Goal: Task Accomplishment & Management: Complete application form

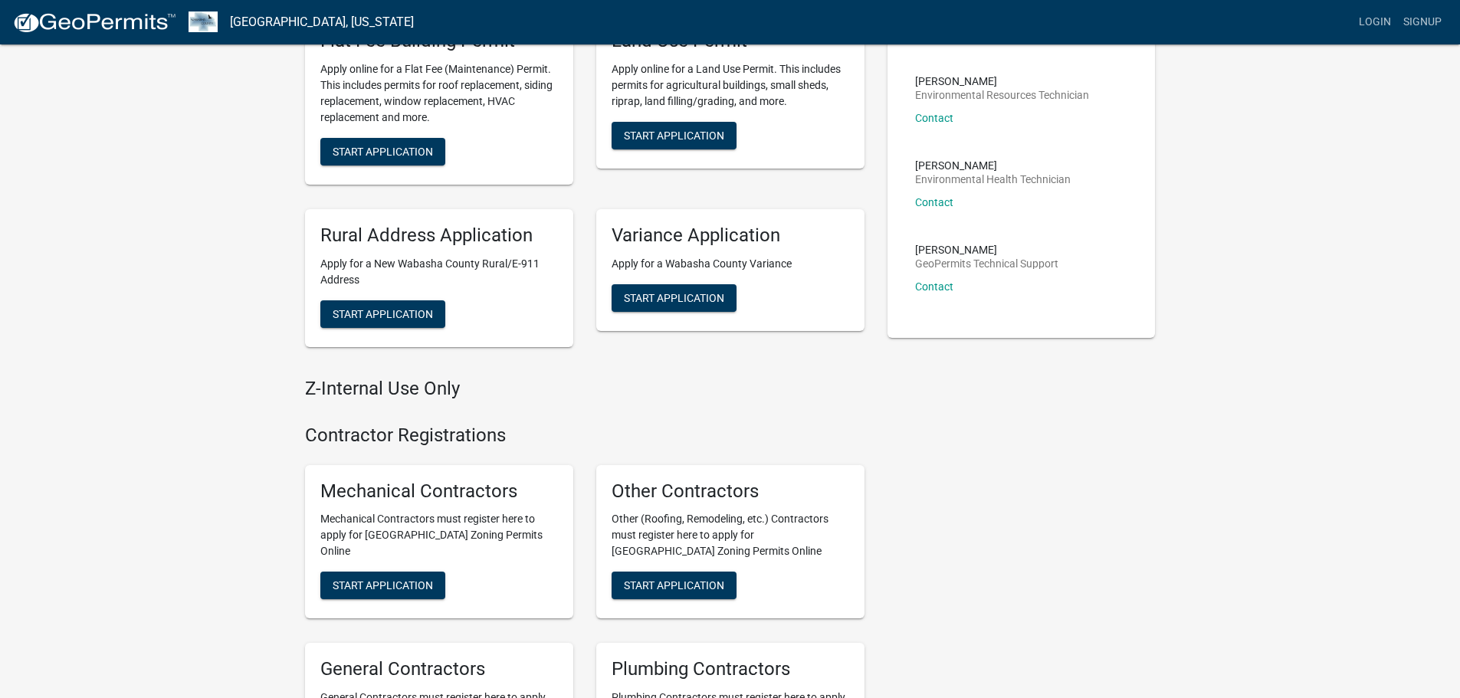
scroll to position [337, 0]
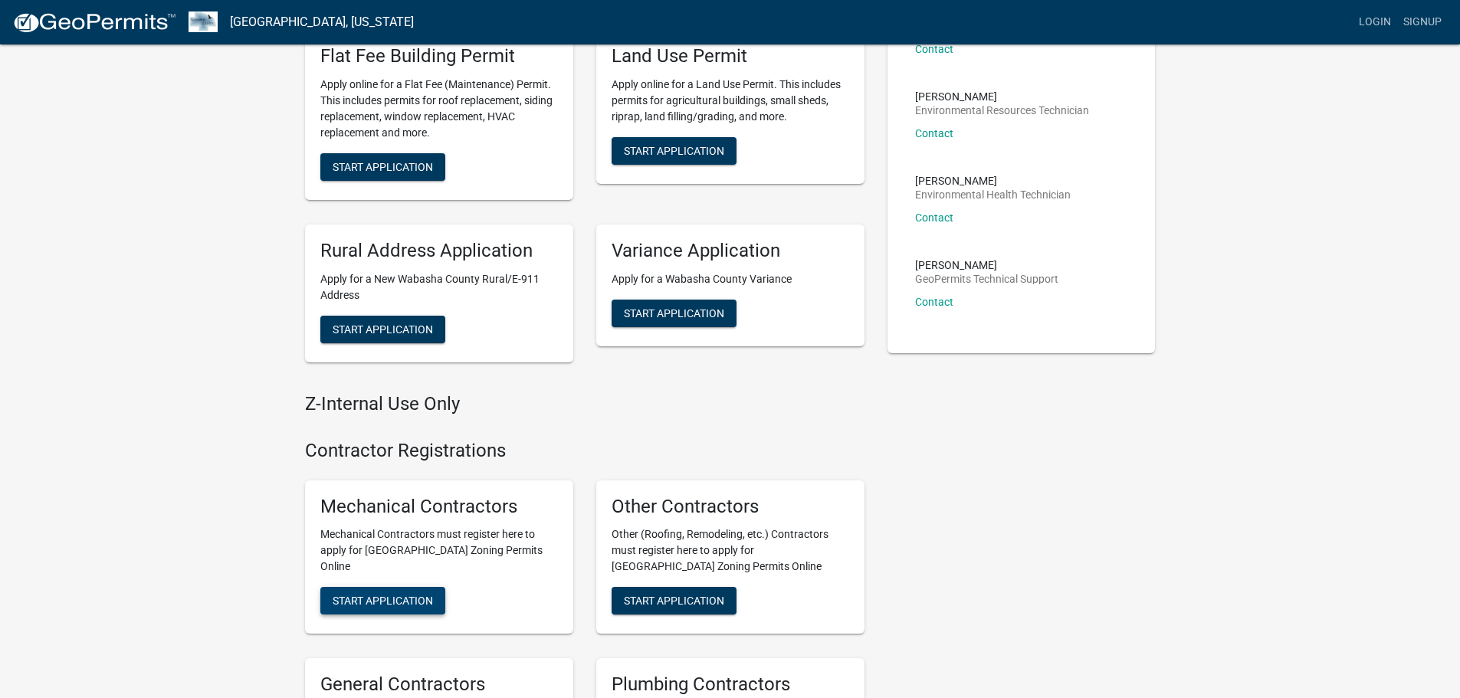
click at [389, 595] on span "Start Application" at bounding box center [383, 601] width 100 height 12
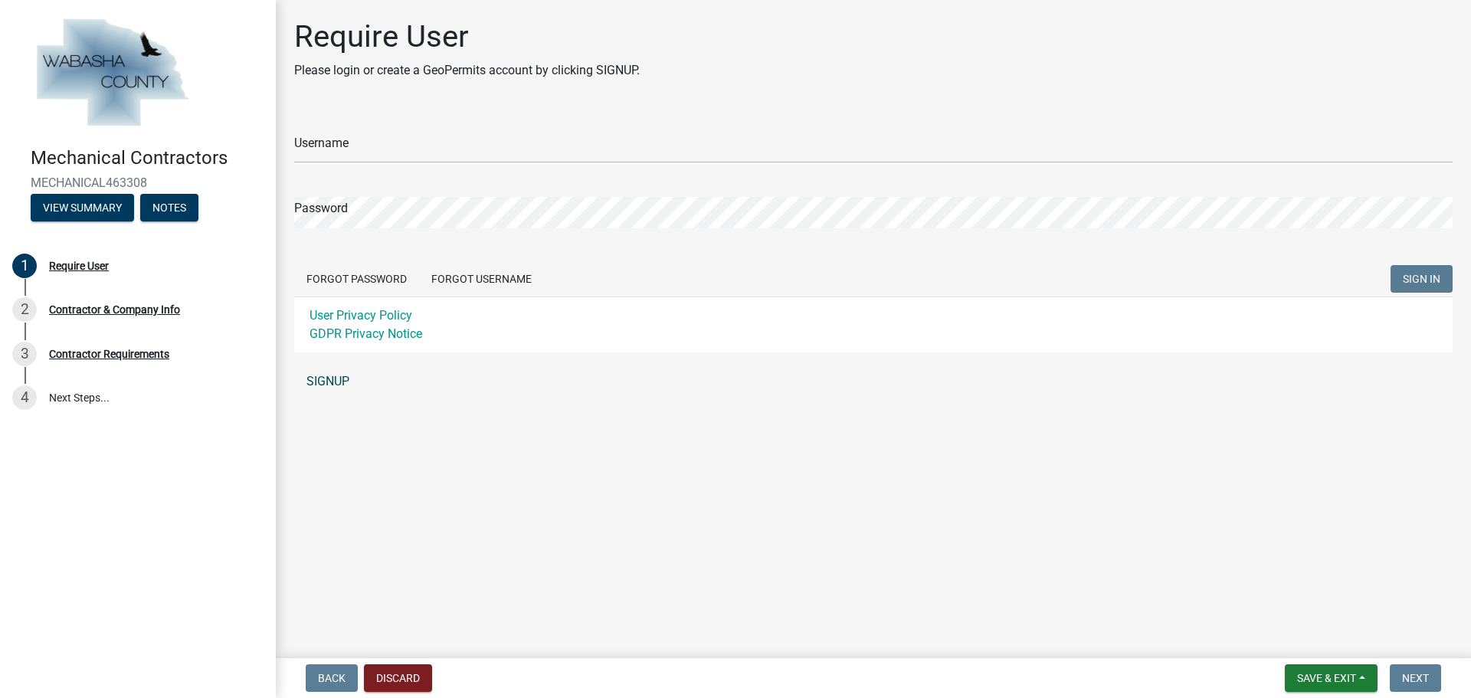
click at [324, 382] on link "SIGNUP" at bounding box center [873, 381] width 1159 height 31
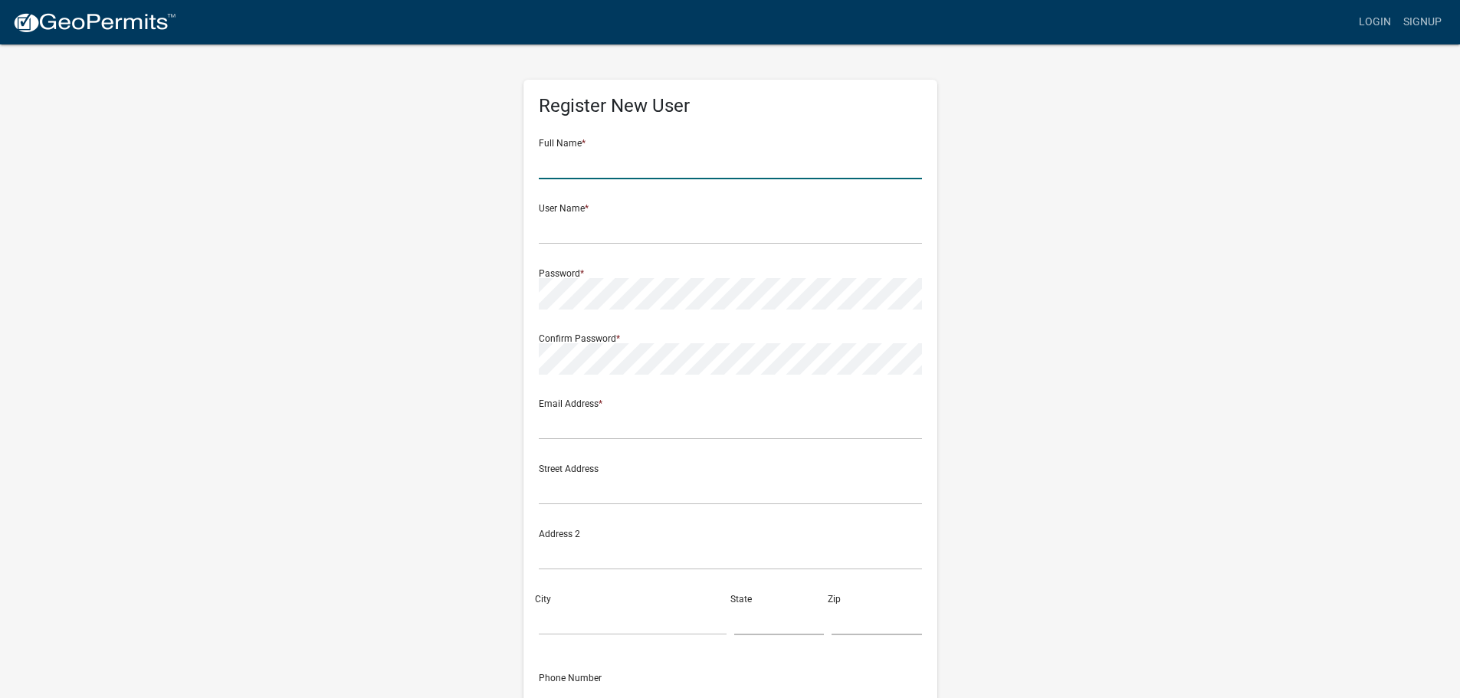
click at [649, 160] on input "text" at bounding box center [730, 163] width 383 height 31
type input "Angie fein"
type input "angie@calltonna.com"
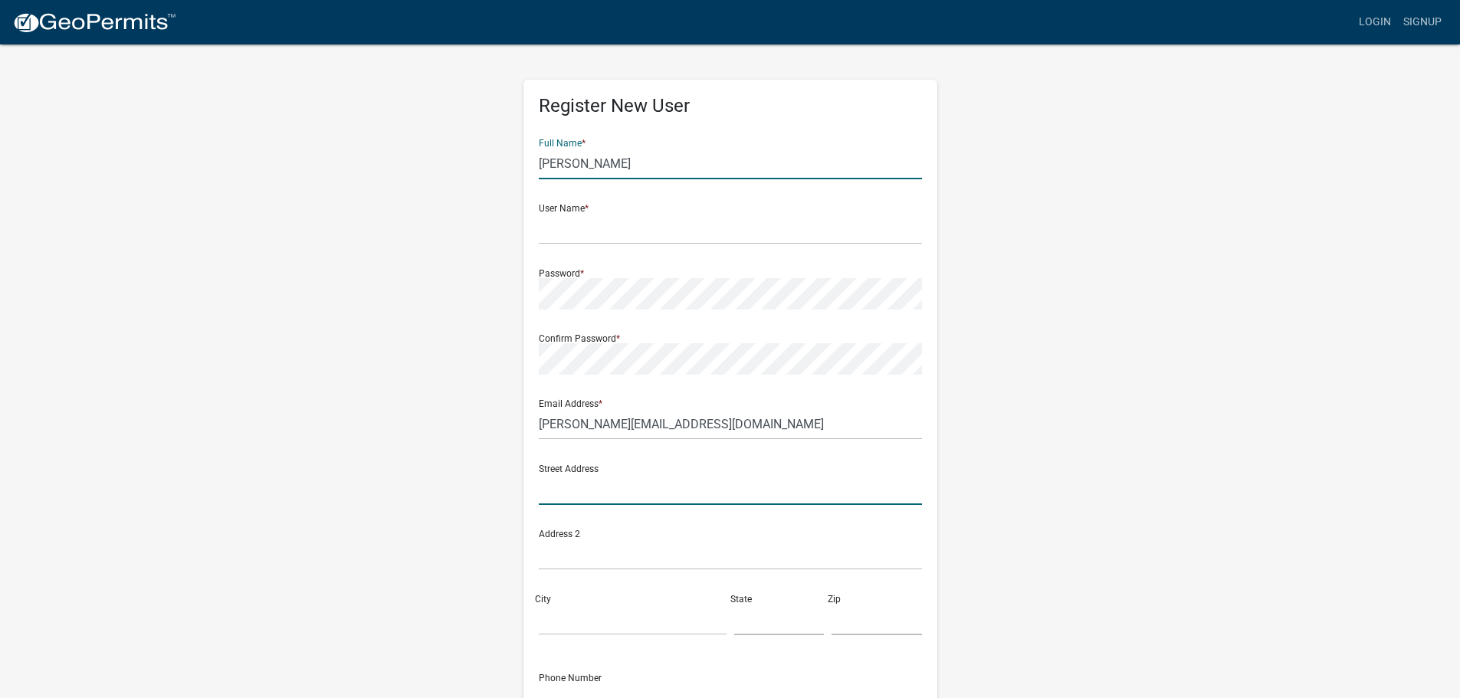
type input "1440 Industrial DR NW"
type input "Rochester"
type input "[US_STATE]"
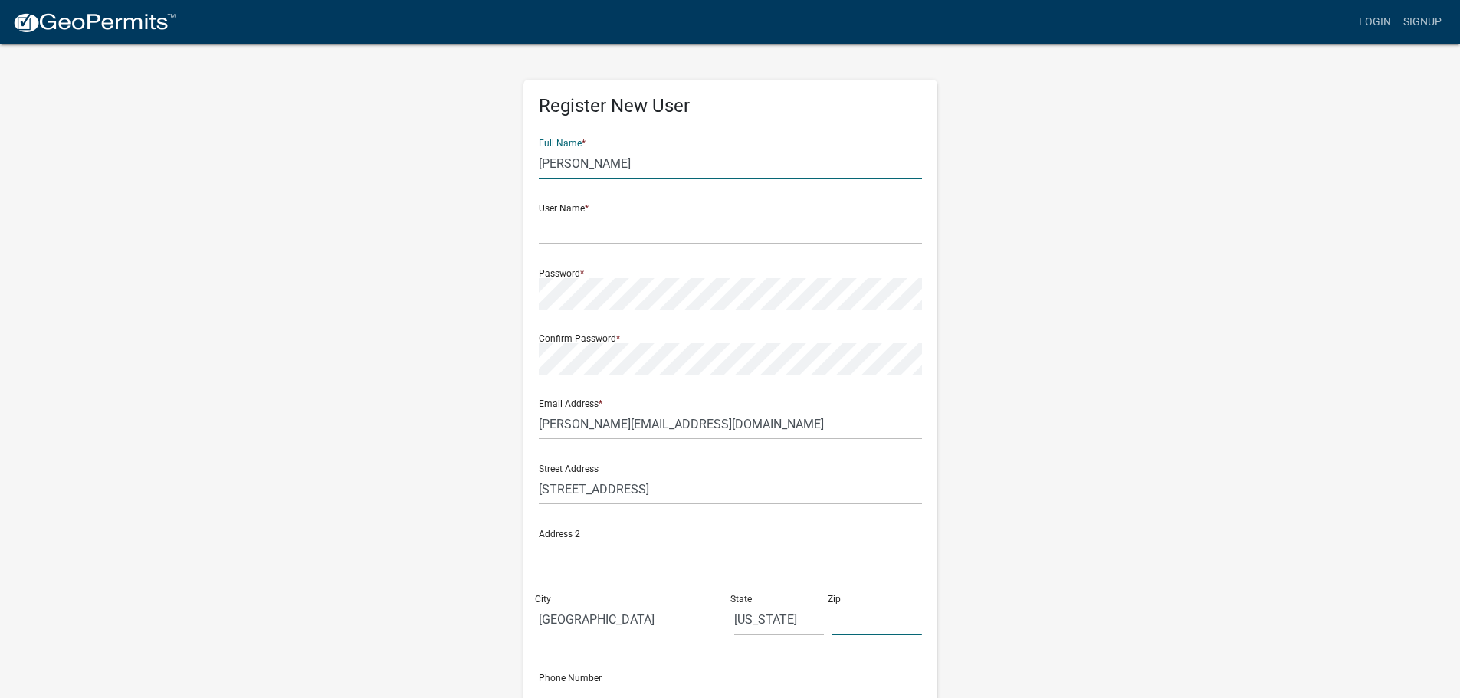
type input "55901"
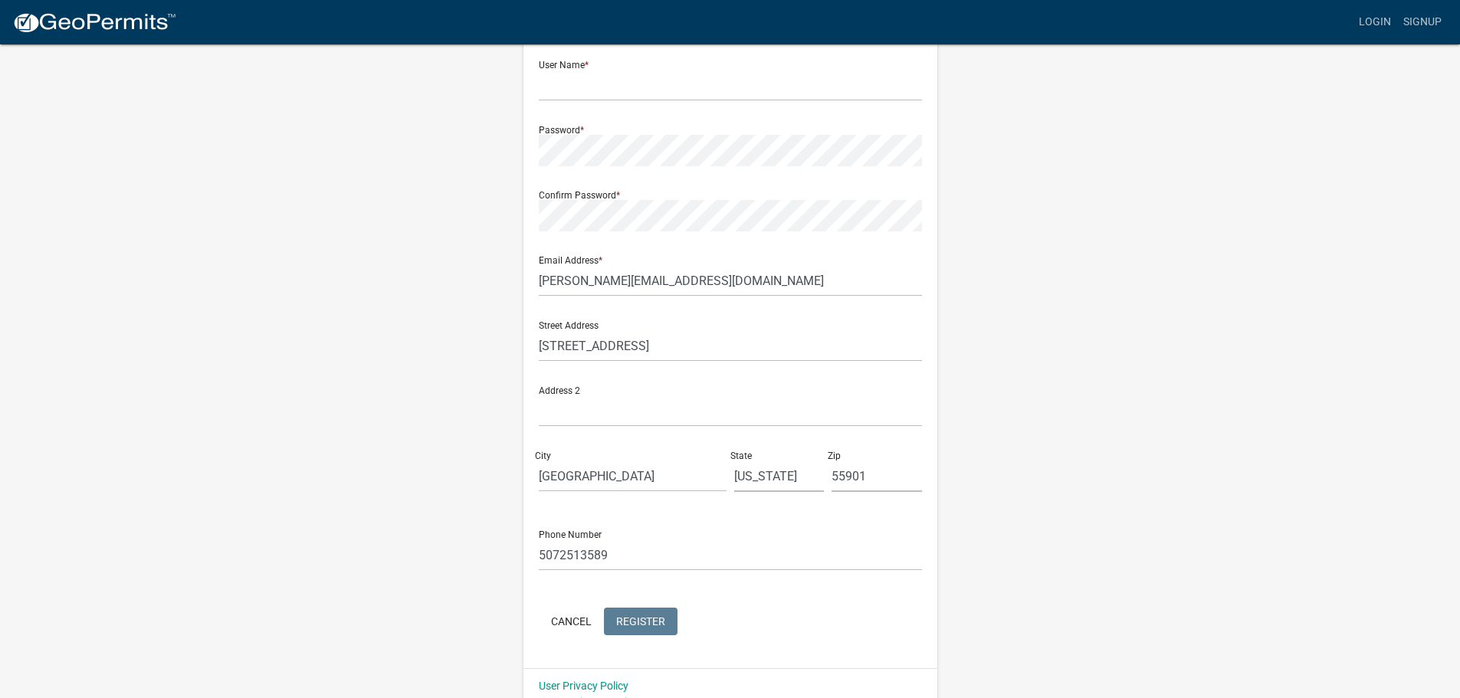
scroll to position [165, 0]
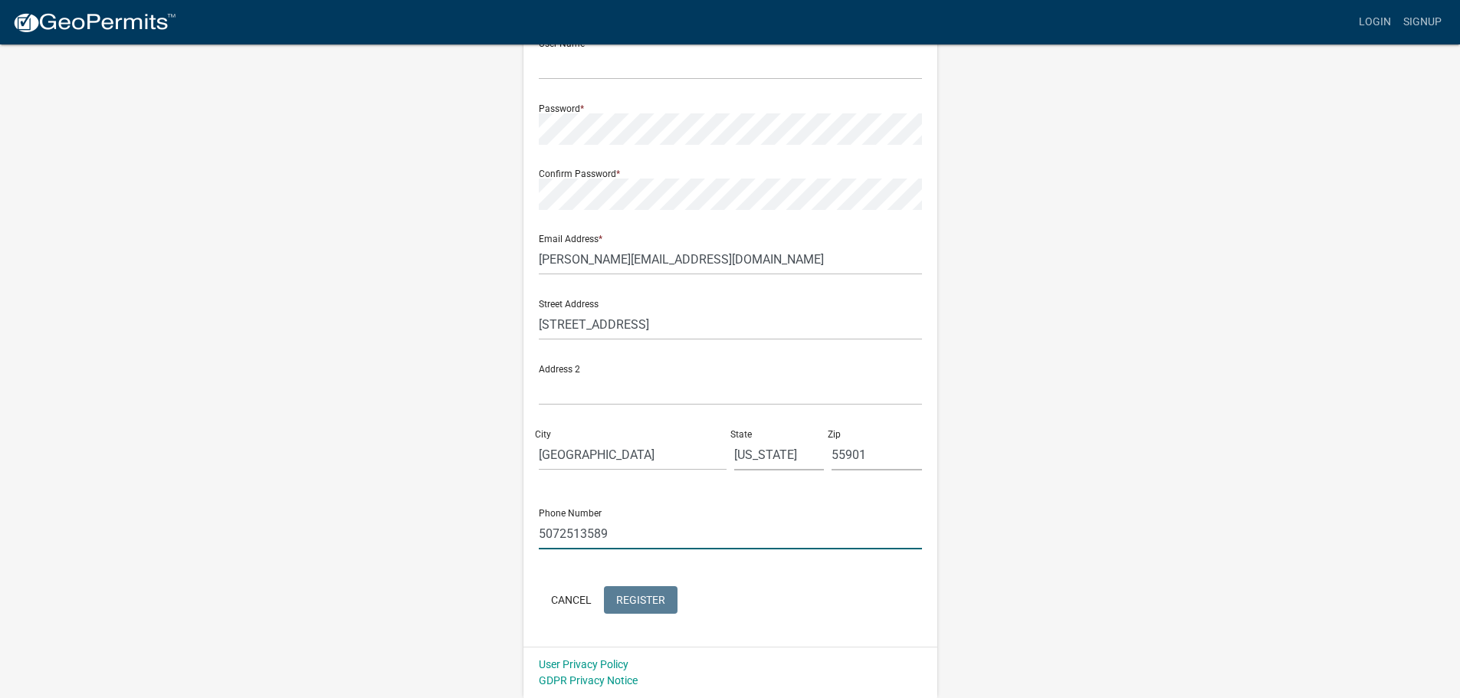
click at [660, 532] on input "5072513589" at bounding box center [730, 533] width 383 height 31
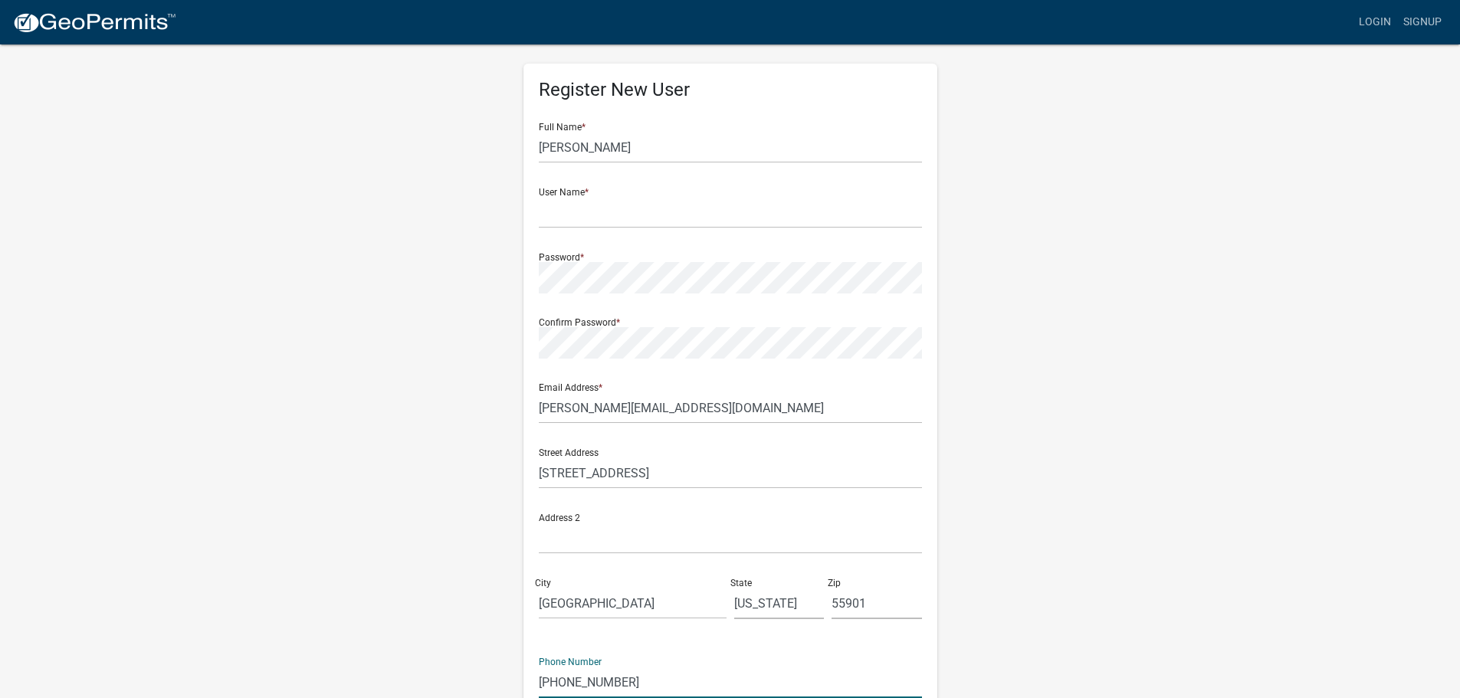
scroll to position [0, 0]
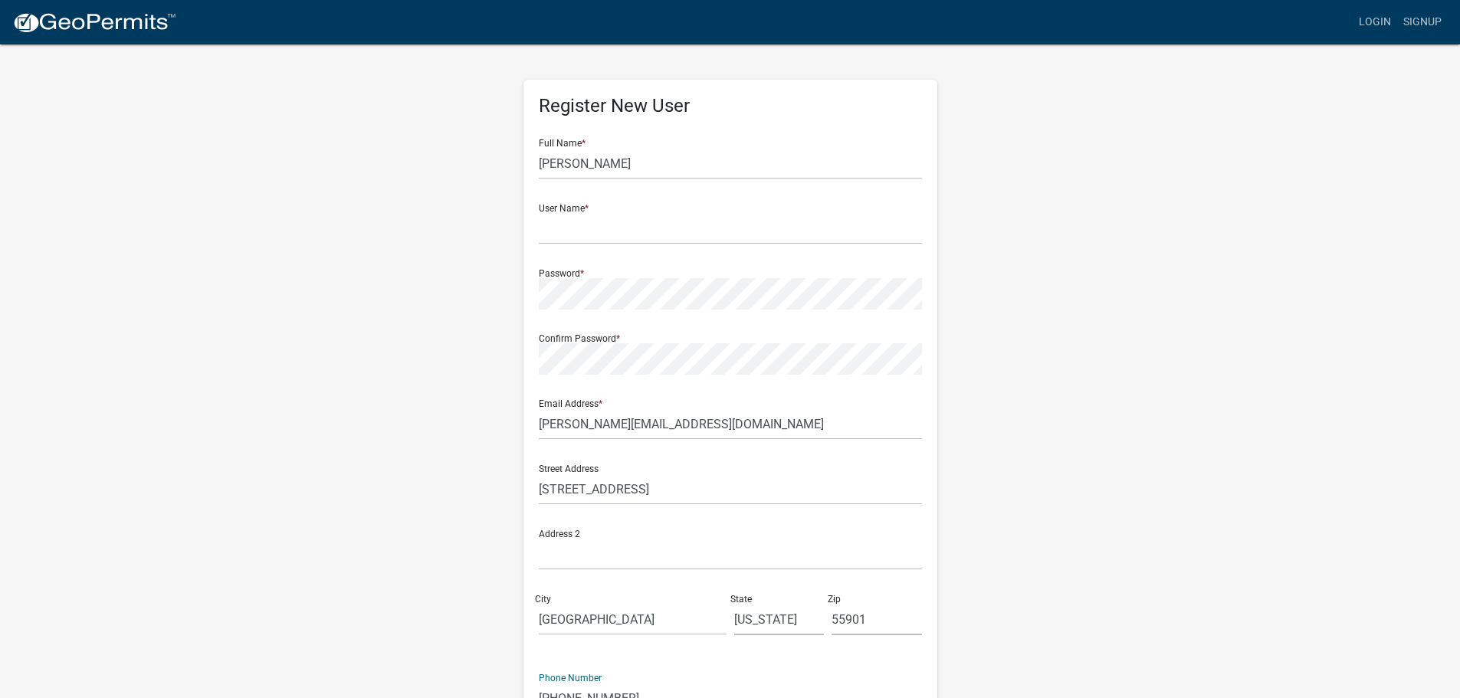
type input "507-424-5731"
click at [613, 231] on input "text" at bounding box center [730, 228] width 383 height 31
type input "t"
type input "Tonnamech"
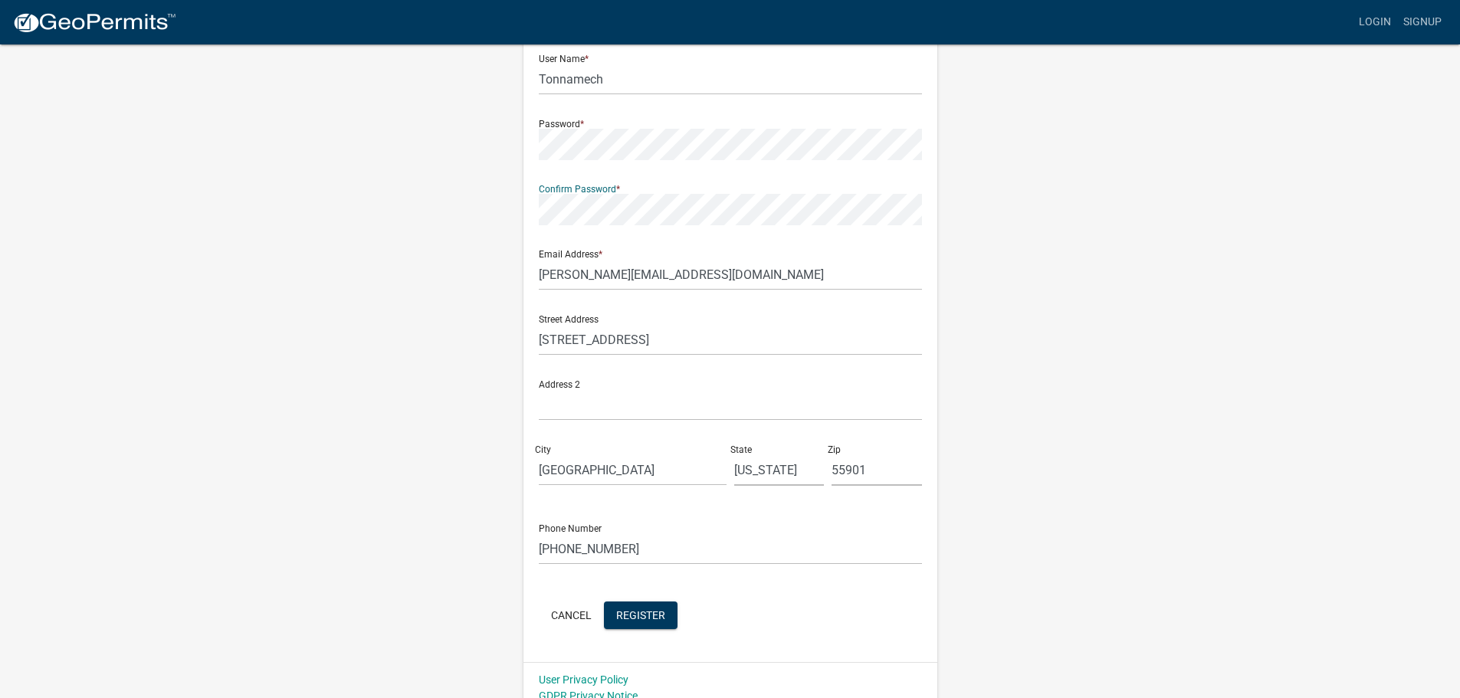
scroll to position [165, 0]
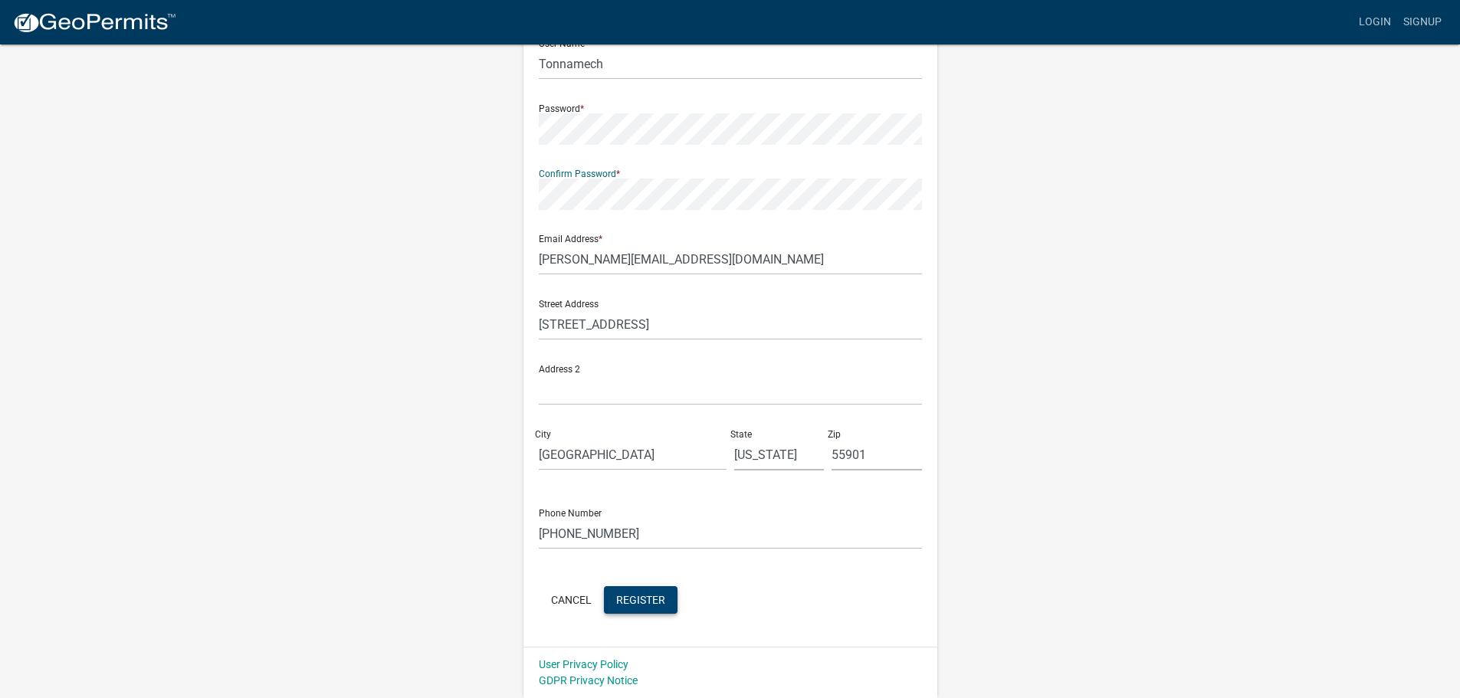
click at [644, 602] on span "Register" at bounding box center [640, 599] width 49 height 12
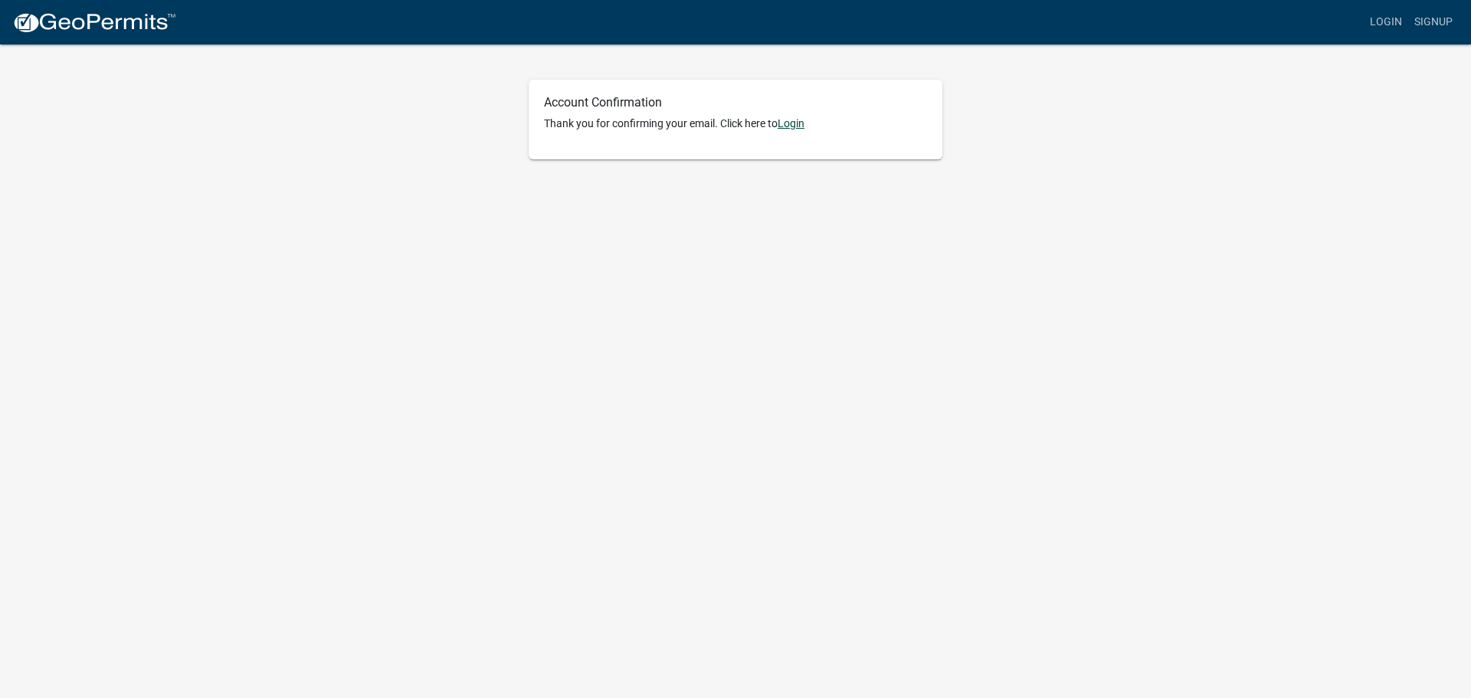
click at [795, 124] on link "Login" at bounding box center [791, 123] width 27 height 12
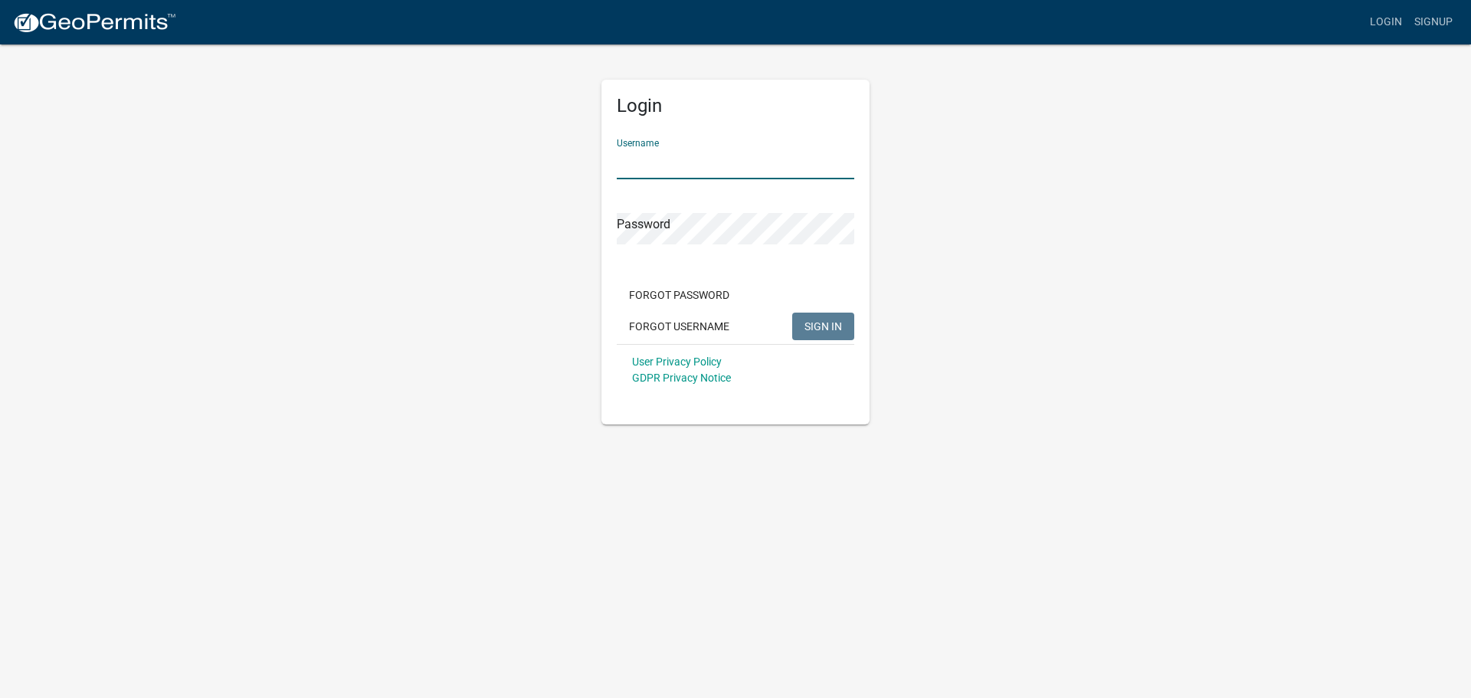
click at [714, 160] on input "Username" at bounding box center [736, 163] width 238 height 31
type input "TonnaMech"
click at [792, 313] on button "SIGN IN" at bounding box center [823, 327] width 62 height 28
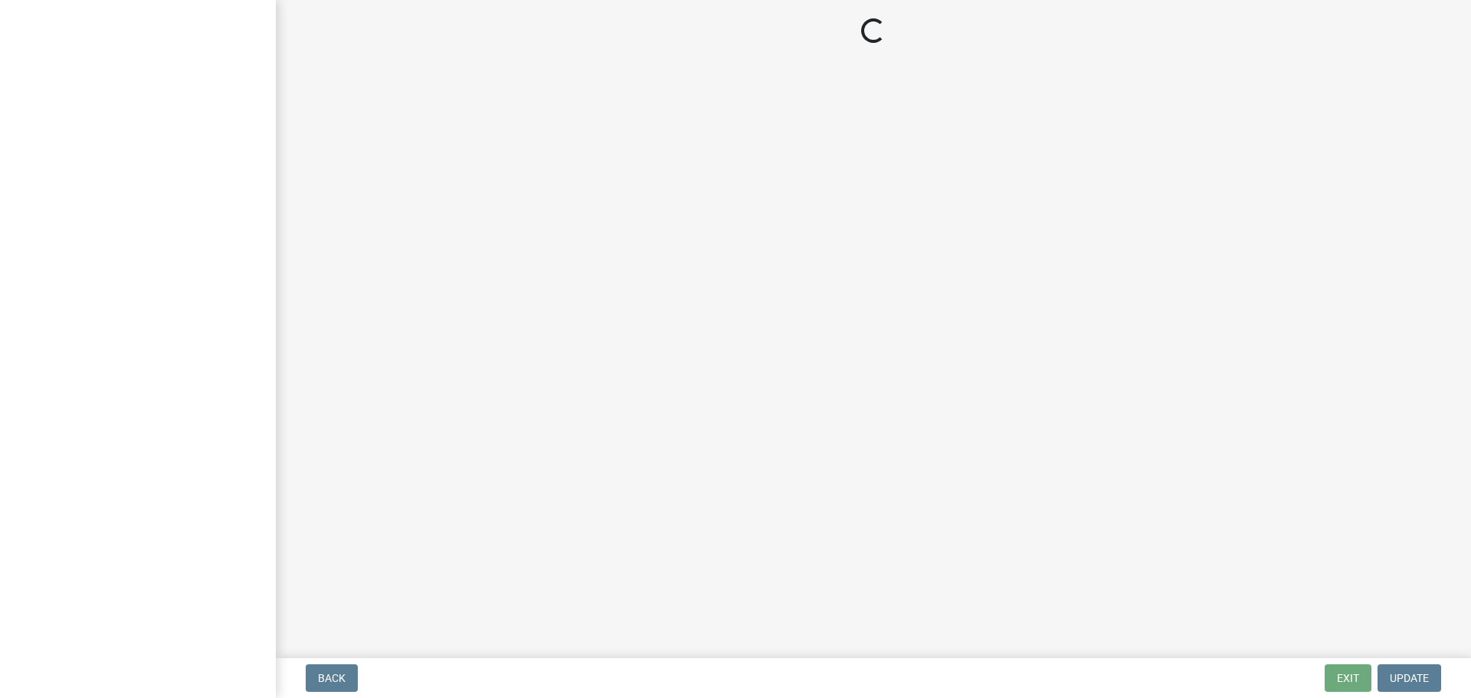
select select "[US_STATE]"
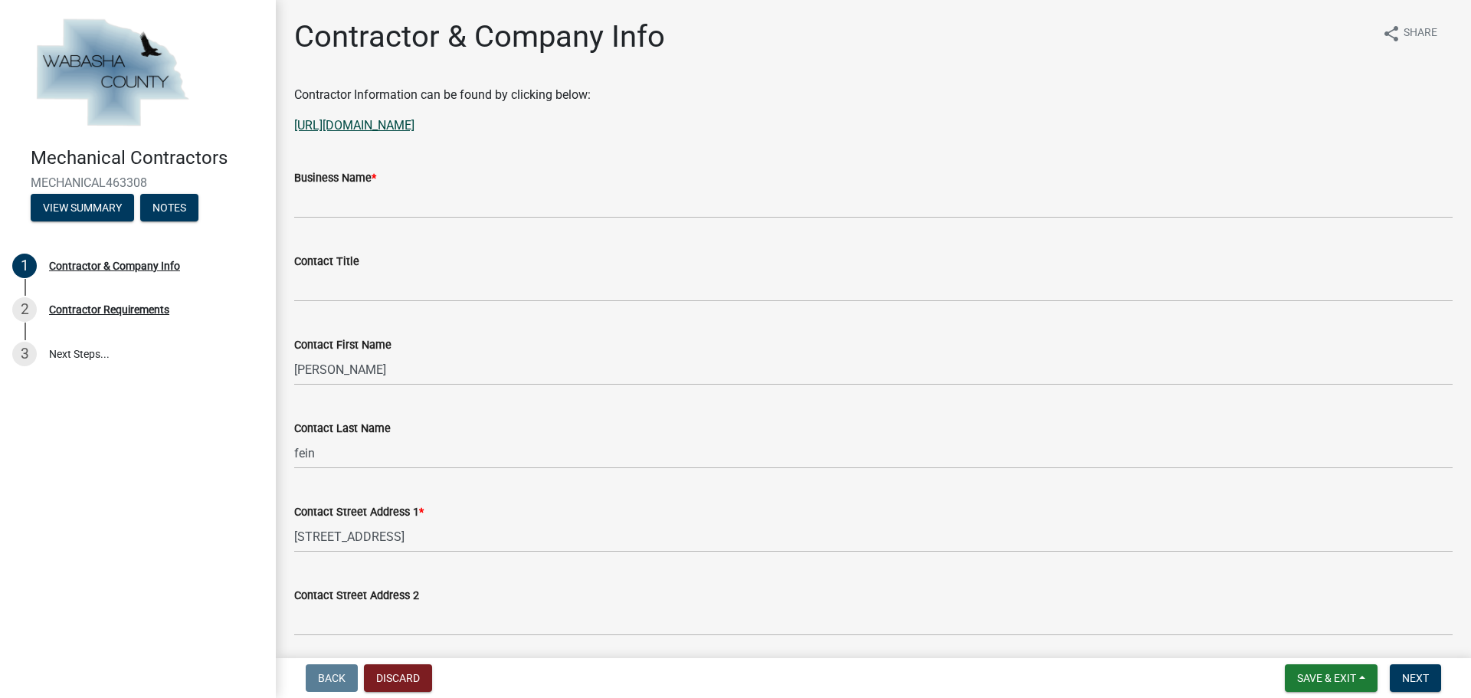
click at [415, 125] on link "[URL][DOMAIN_NAME]" at bounding box center [354, 125] width 120 height 15
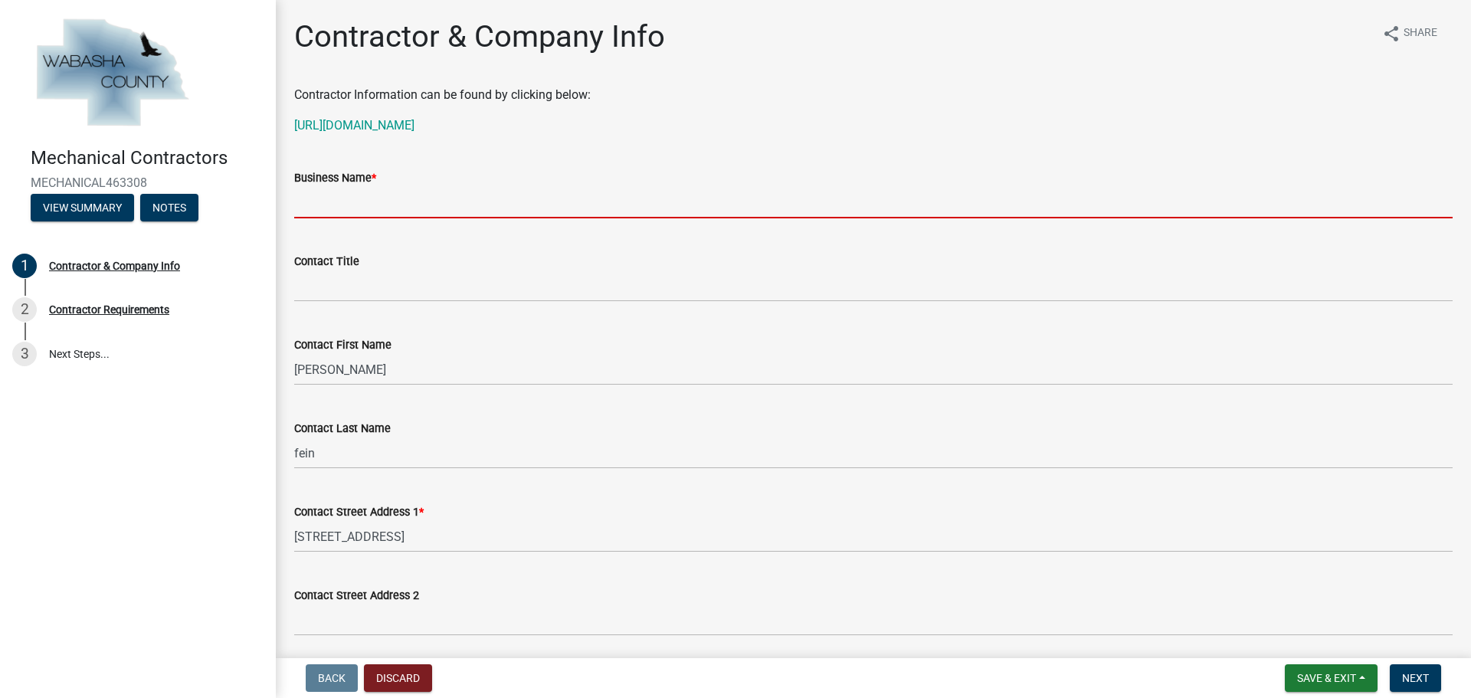
click at [405, 211] on input "Business Name *" at bounding box center [873, 202] width 1159 height 31
type input "[PERSON_NAME] Mechanical"
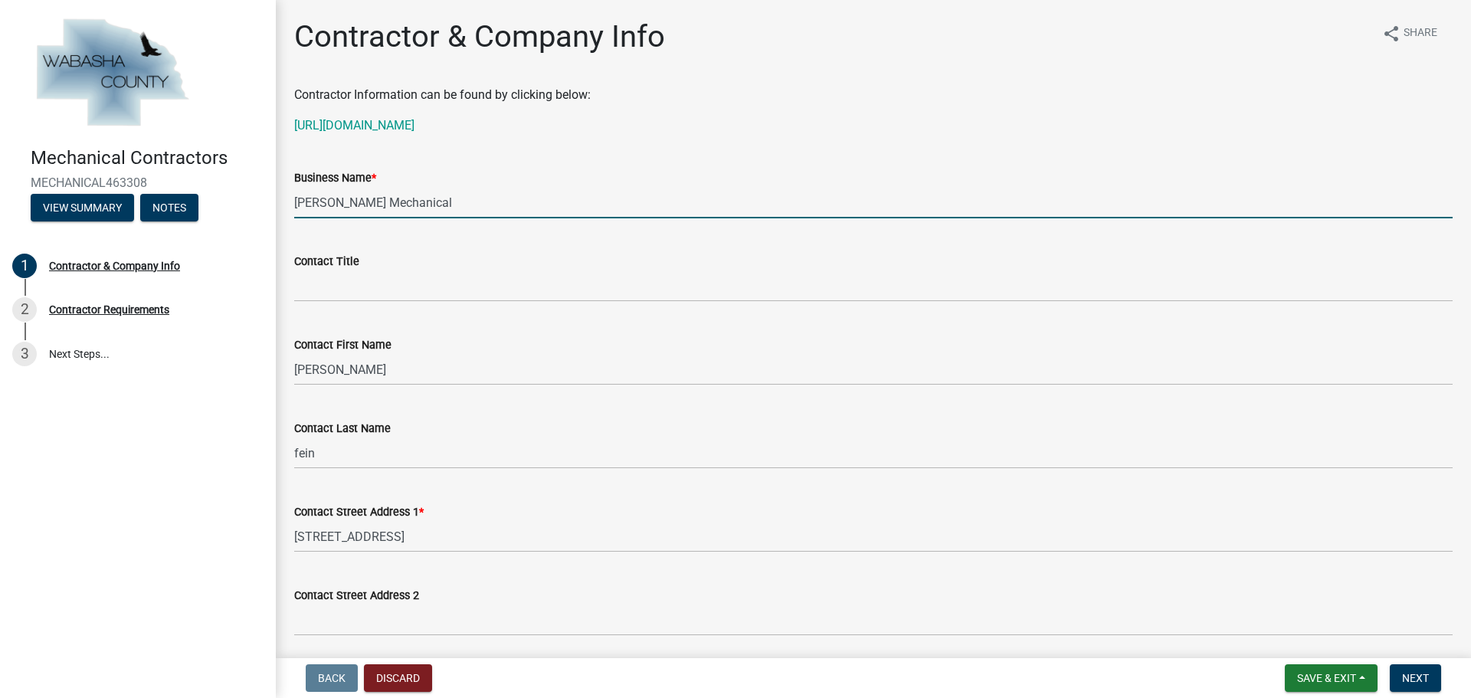
select select "MN"
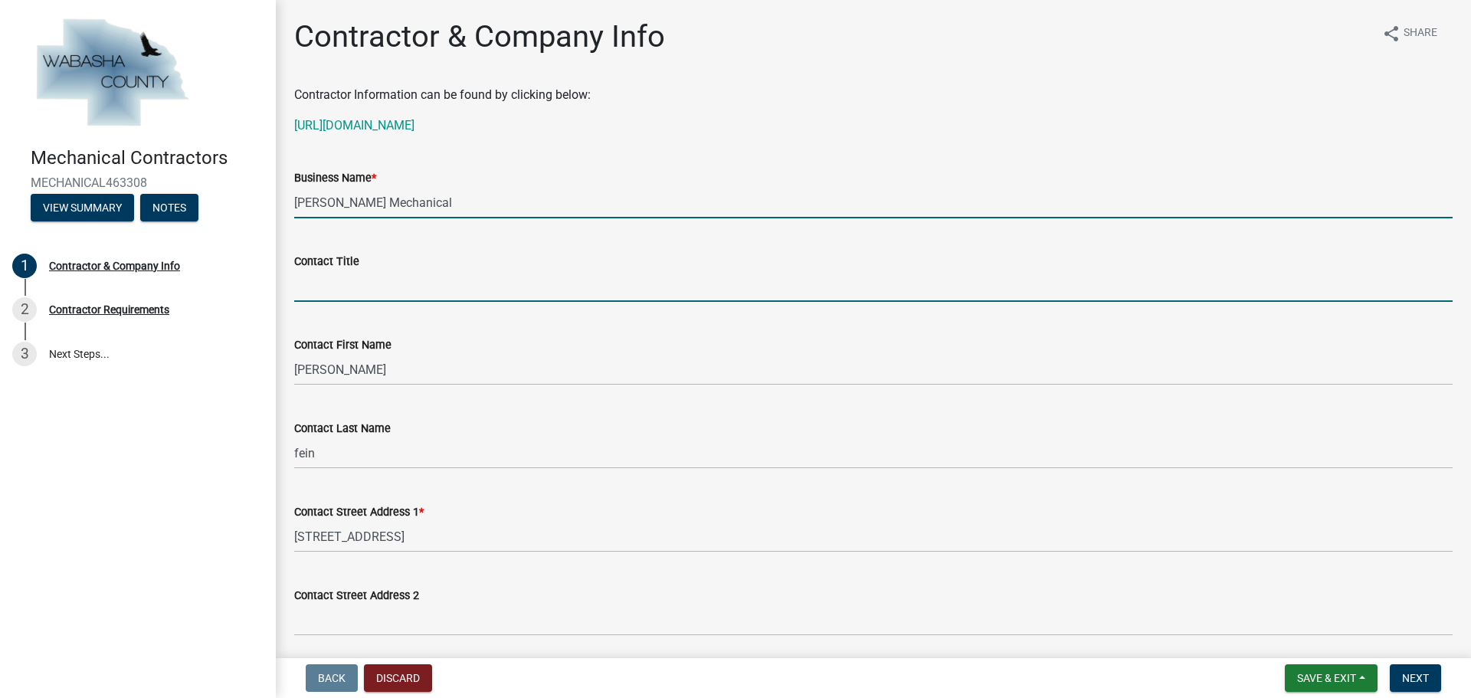
click at [402, 288] on input "Contact Title" at bounding box center [873, 285] width 1159 height 31
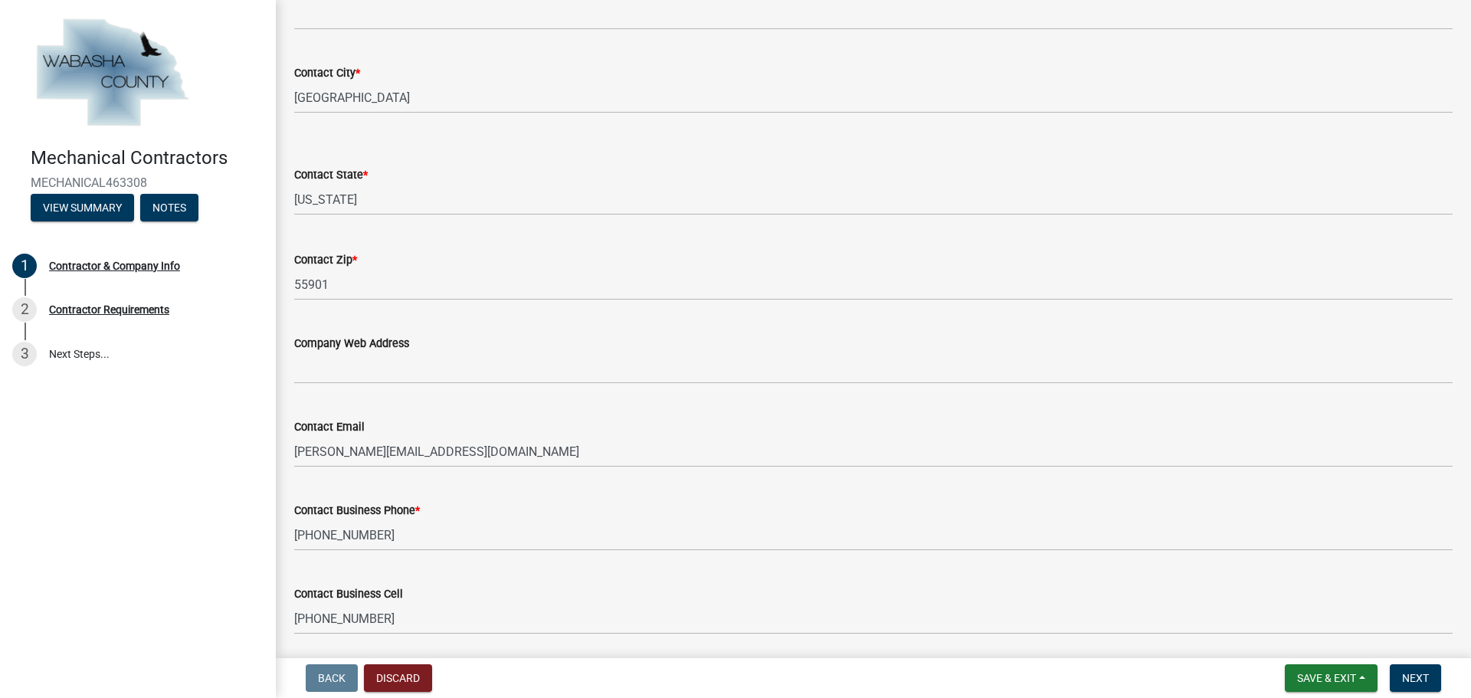
scroll to position [660, 0]
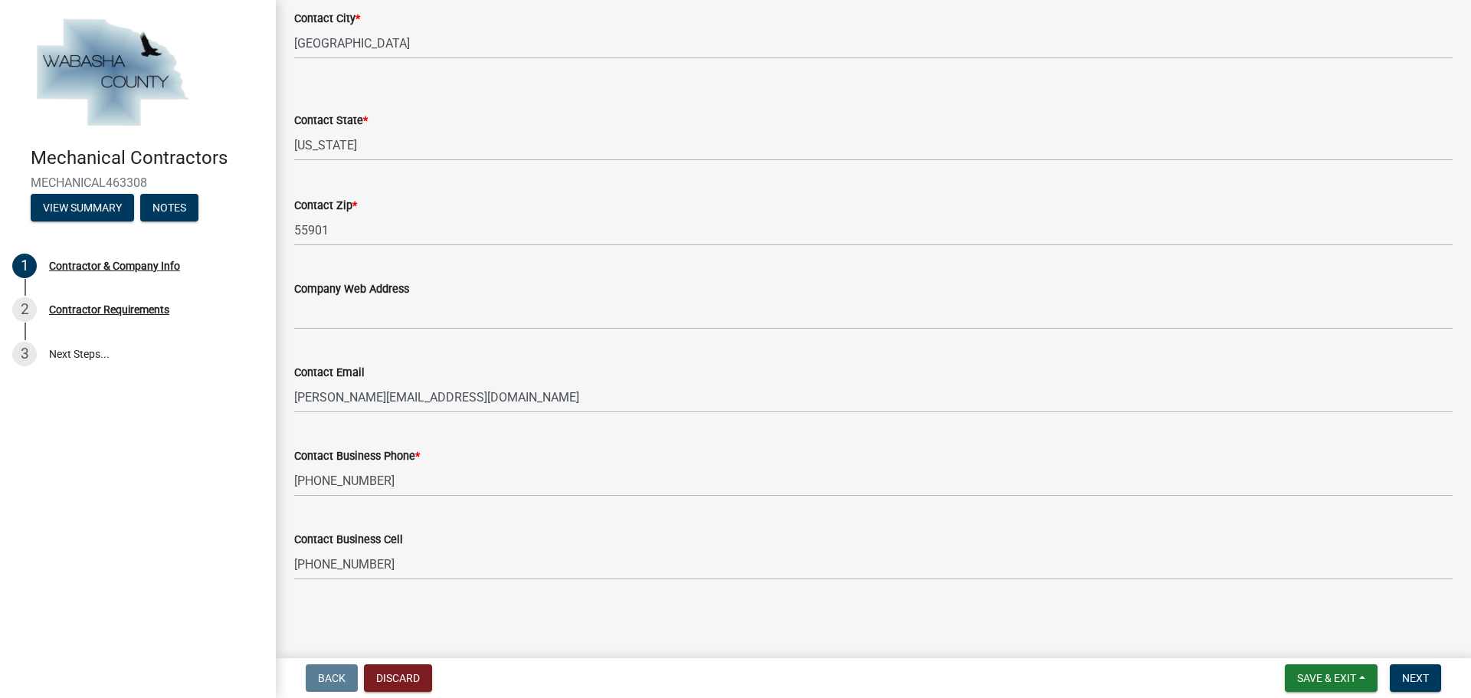
type input "Project Admin"
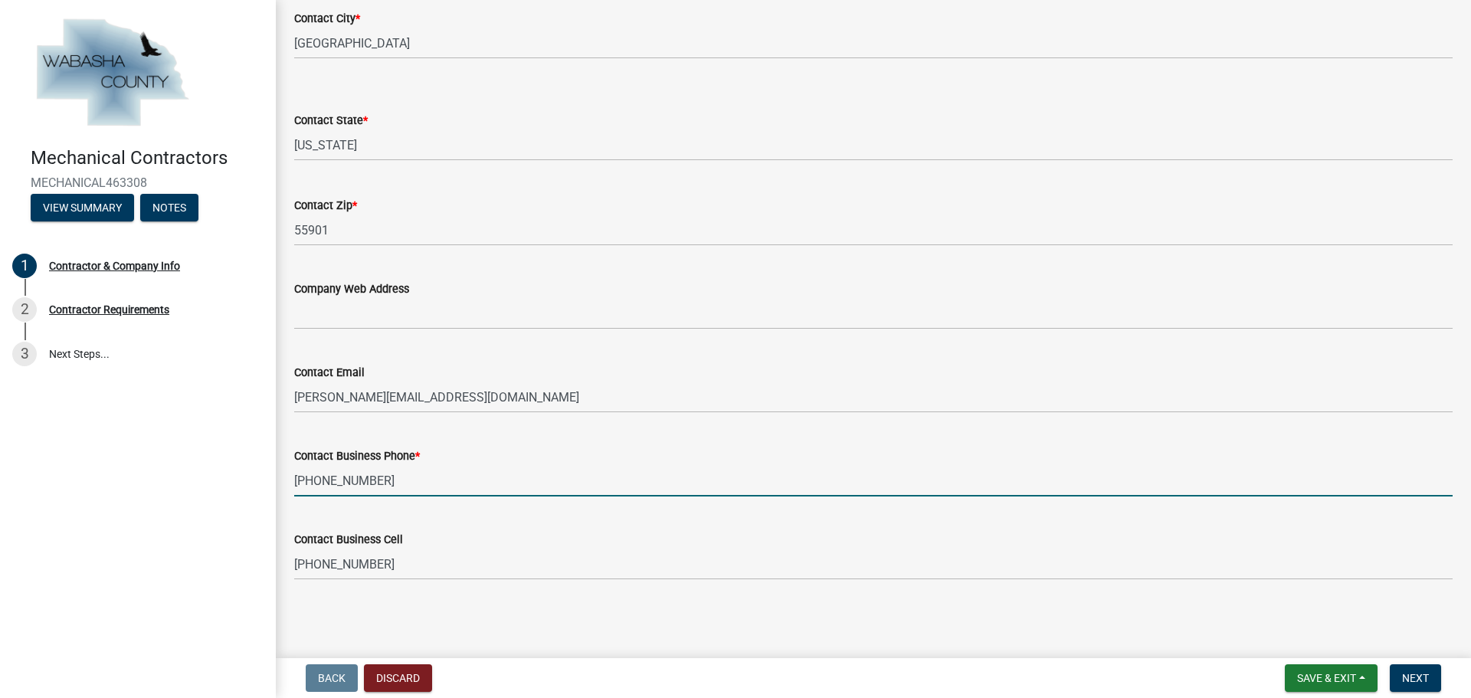
drag, startPoint x: 382, startPoint y: 480, endPoint x: 317, endPoint y: 483, distance: 65.2
click at [317, 483] on input "[PHONE_NUMBER]" at bounding box center [873, 480] width 1159 height 31
type input "[PHONE_NUMBER]"
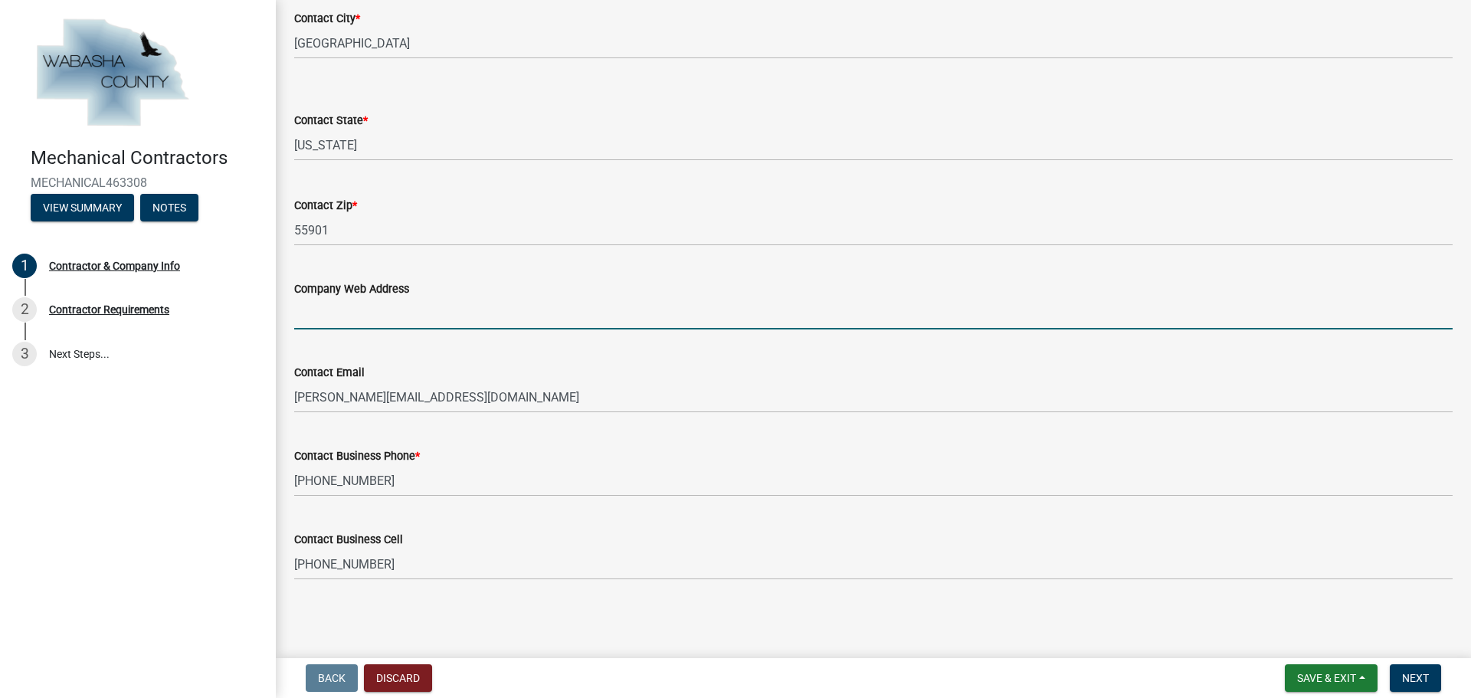
click at [341, 322] on input "Company Web Address" at bounding box center [873, 313] width 1159 height 31
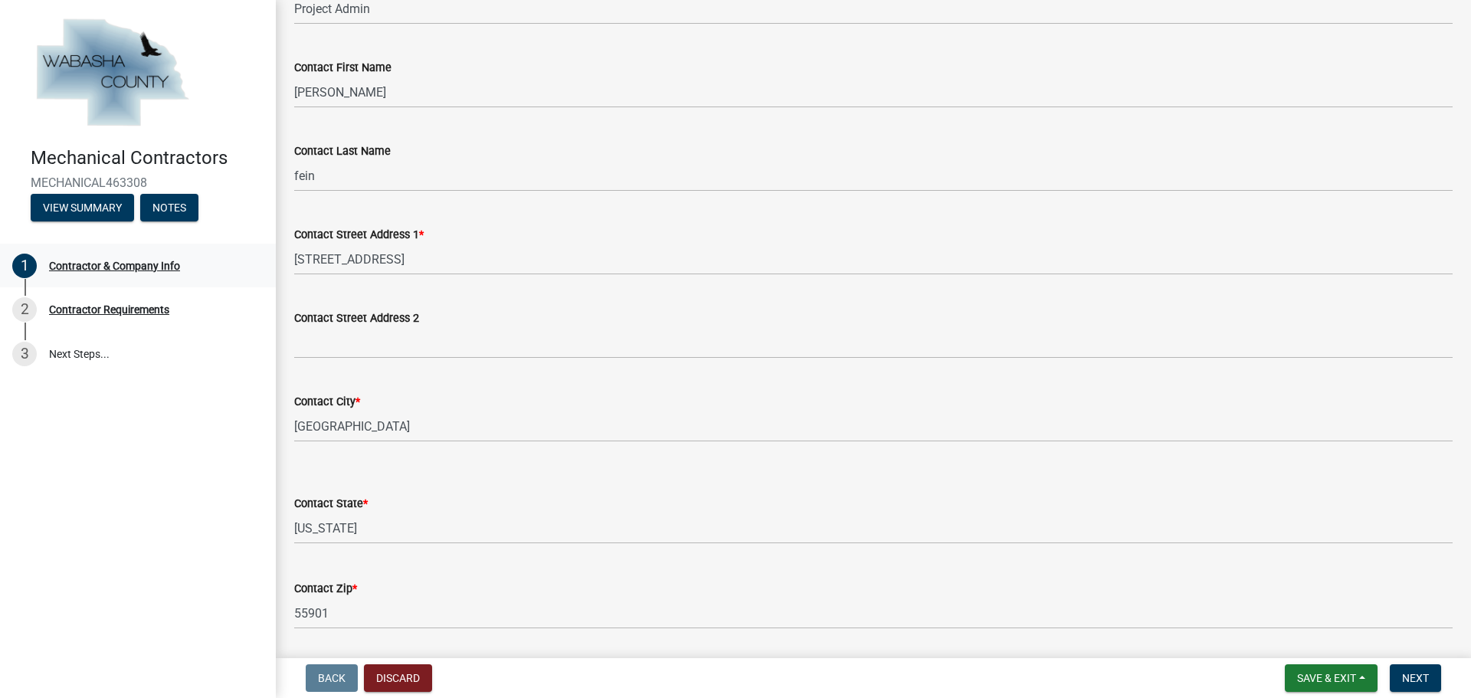
type input "[DOMAIN_NAME]"
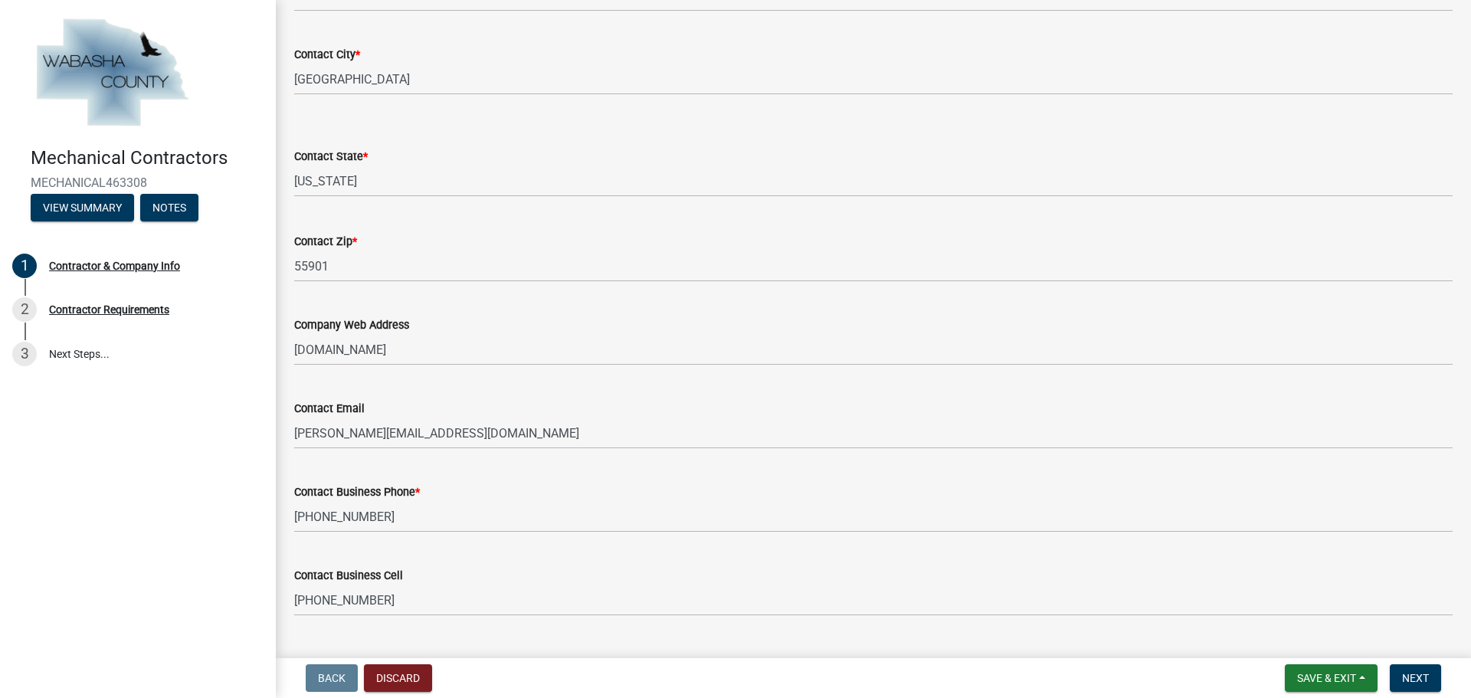
scroll to position [660, 0]
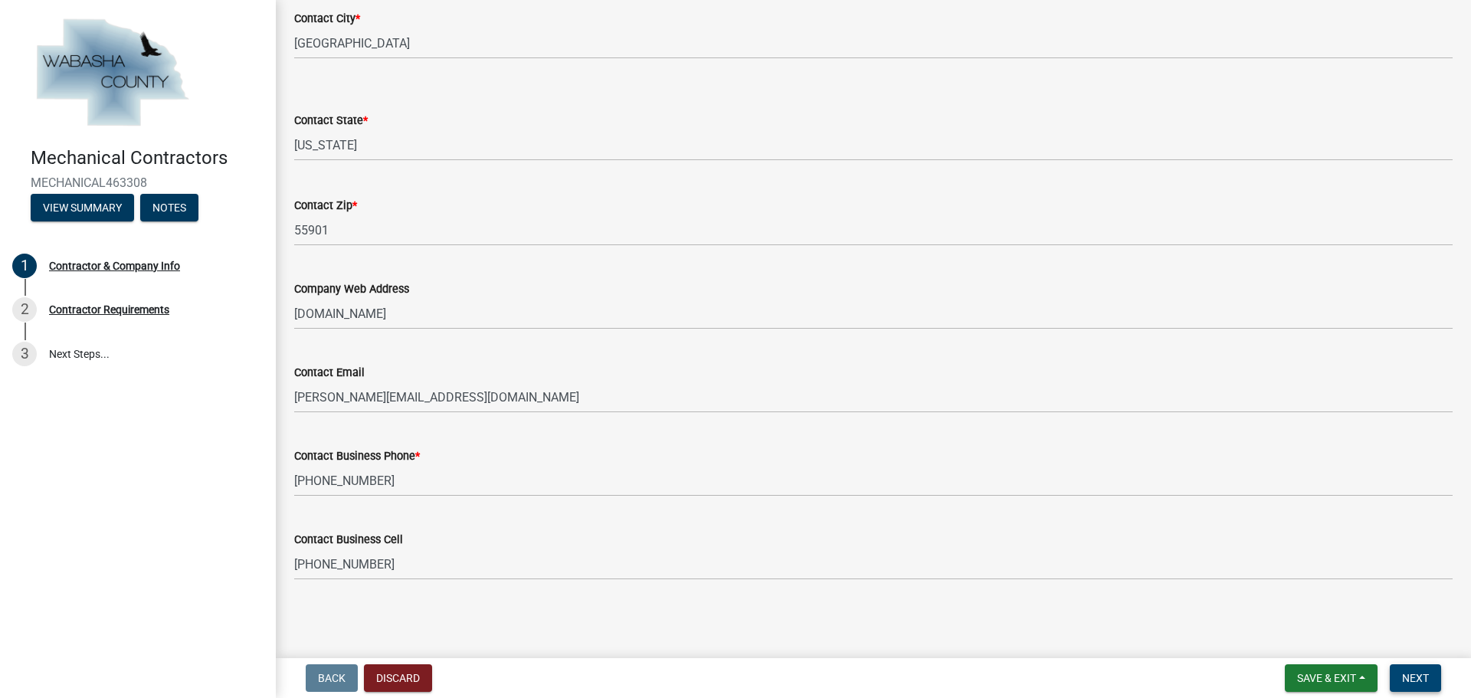
click at [1420, 678] on span "Next" at bounding box center [1415, 678] width 27 height 12
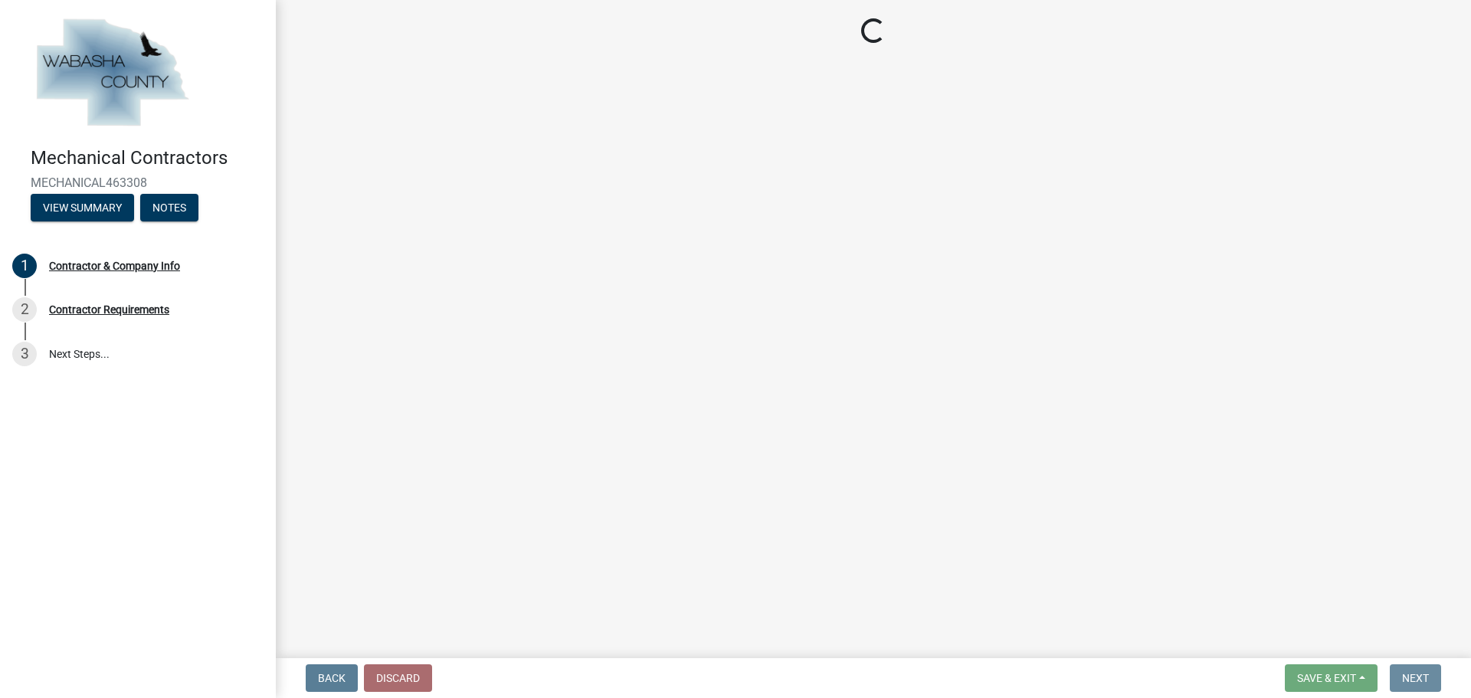
scroll to position [0, 0]
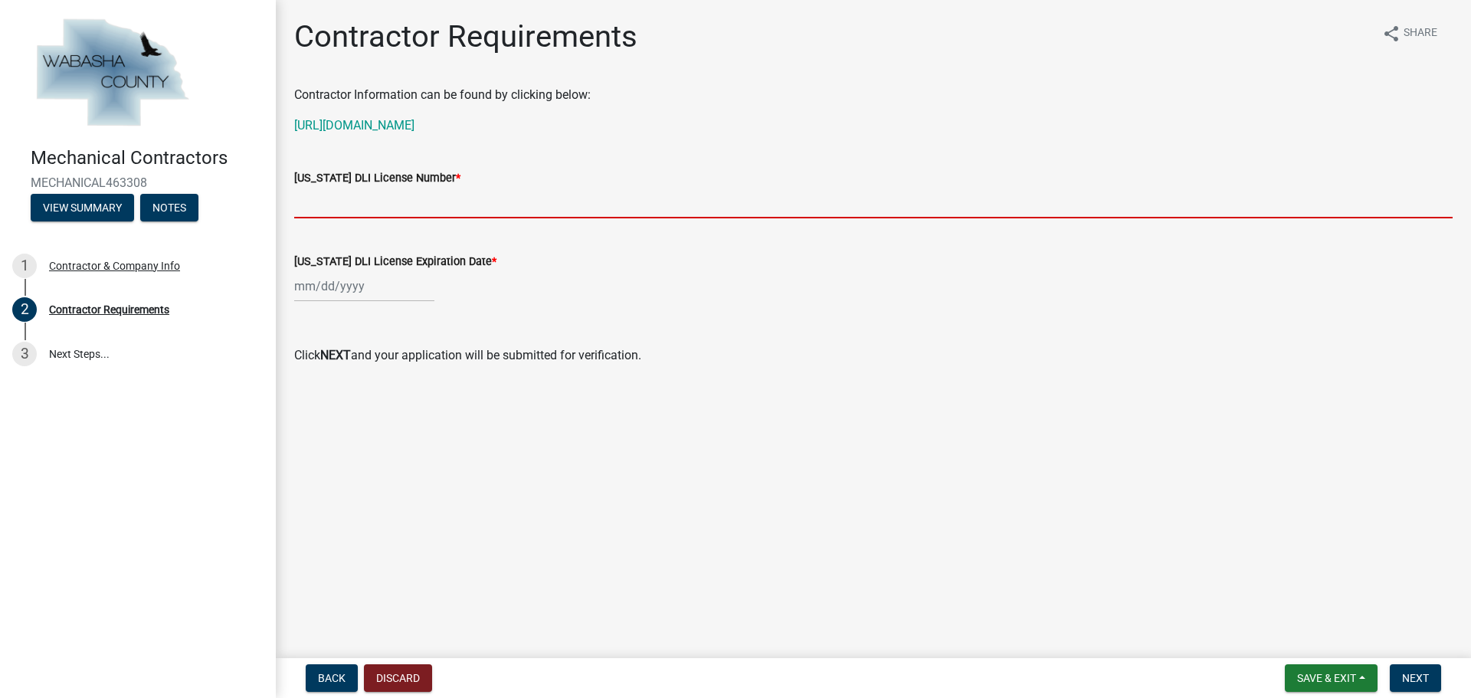
click at [333, 201] on input "[US_STATE] DLI License Number *" at bounding box center [873, 202] width 1159 height 31
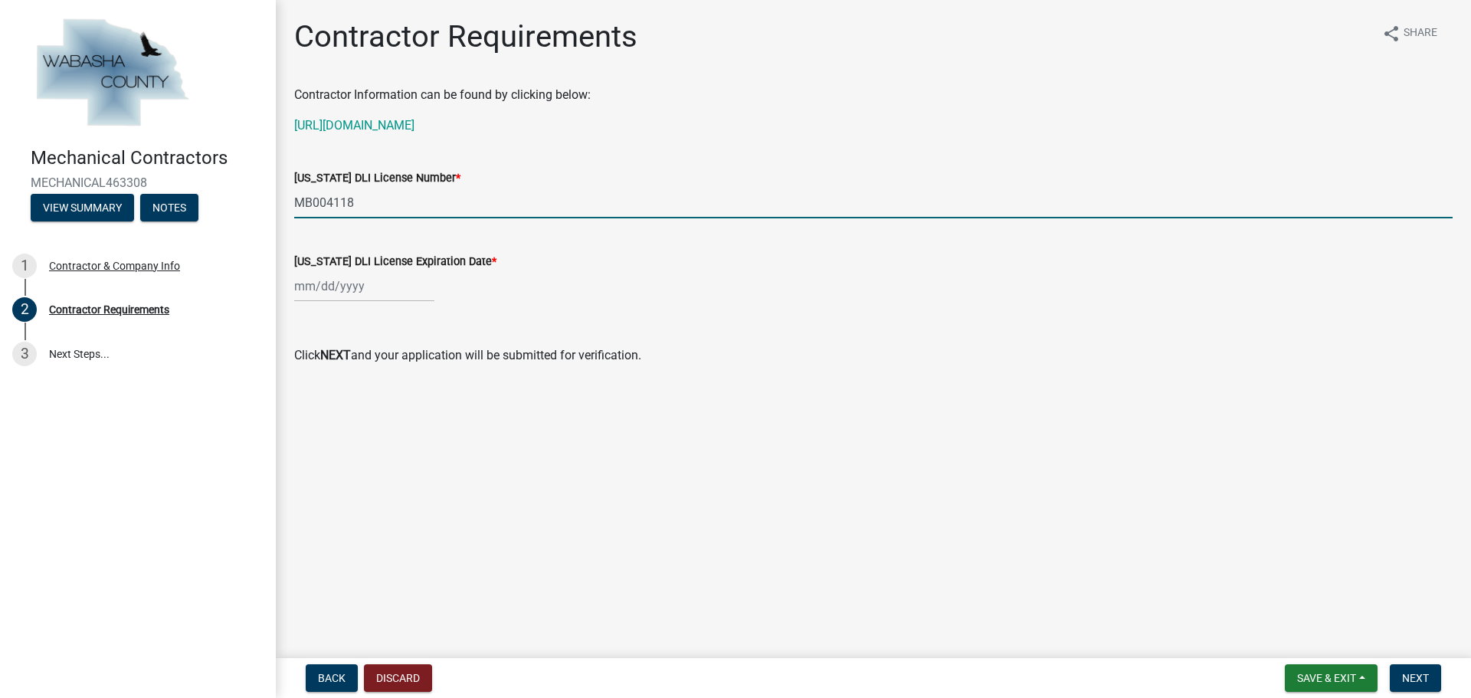
type input "MB004118"
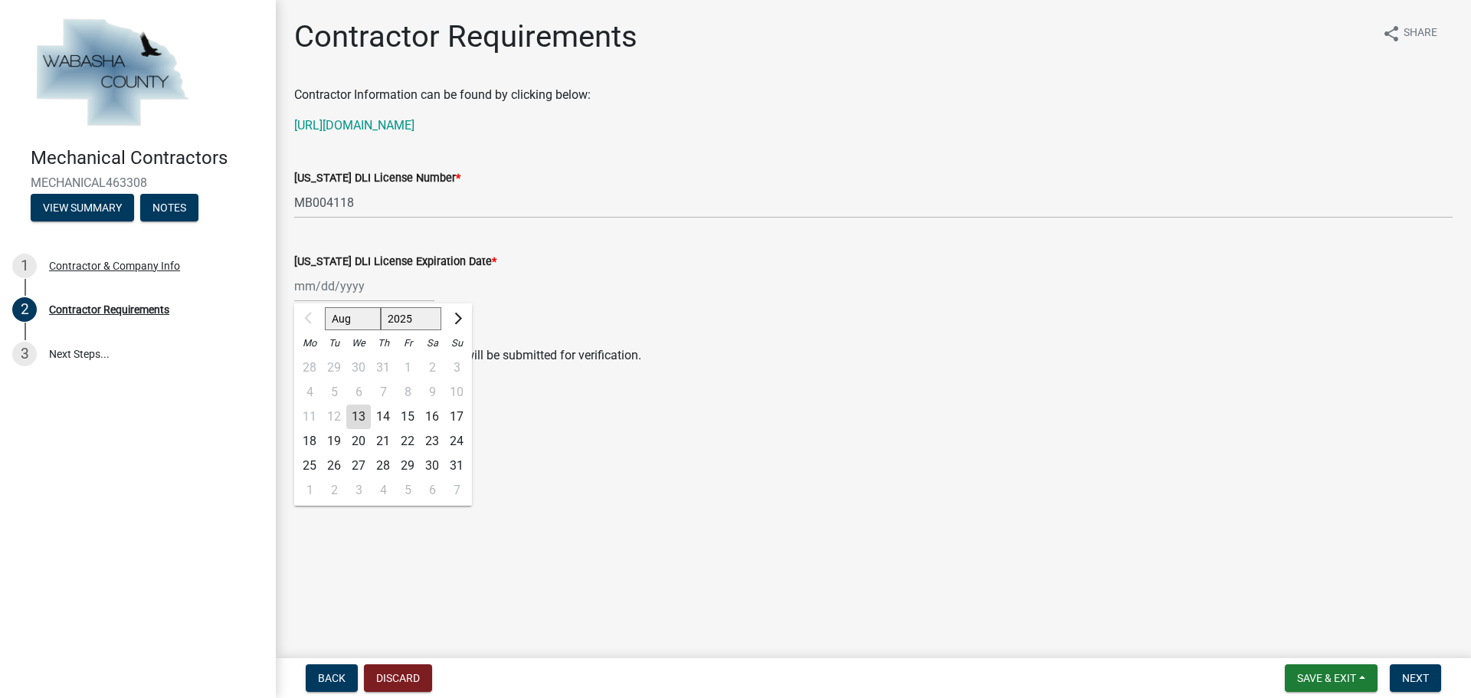
click at [332, 291] on div "Aug Sep Oct Nov [DATE] 2026 2027 2028 2029 Mo Tu We Th Fr Sa Su 28 29 30 31 1 2…" at bounding box center [364, 285] width 140 height 31
click at [314, 294] on input "[US_STATE] DLI License Expiration Date *" at bounding box center [364, 285] width 140 height 31
type input "[DATE]"
click at [760, 434] on main "Contractor Requirements share Share Contractor Information can be found by clic…" at bounding box center [873, 326] width 1195 height 652
click at [1412, 677] on span "Next" at bounding box center [1415, 678] width 27 height 12
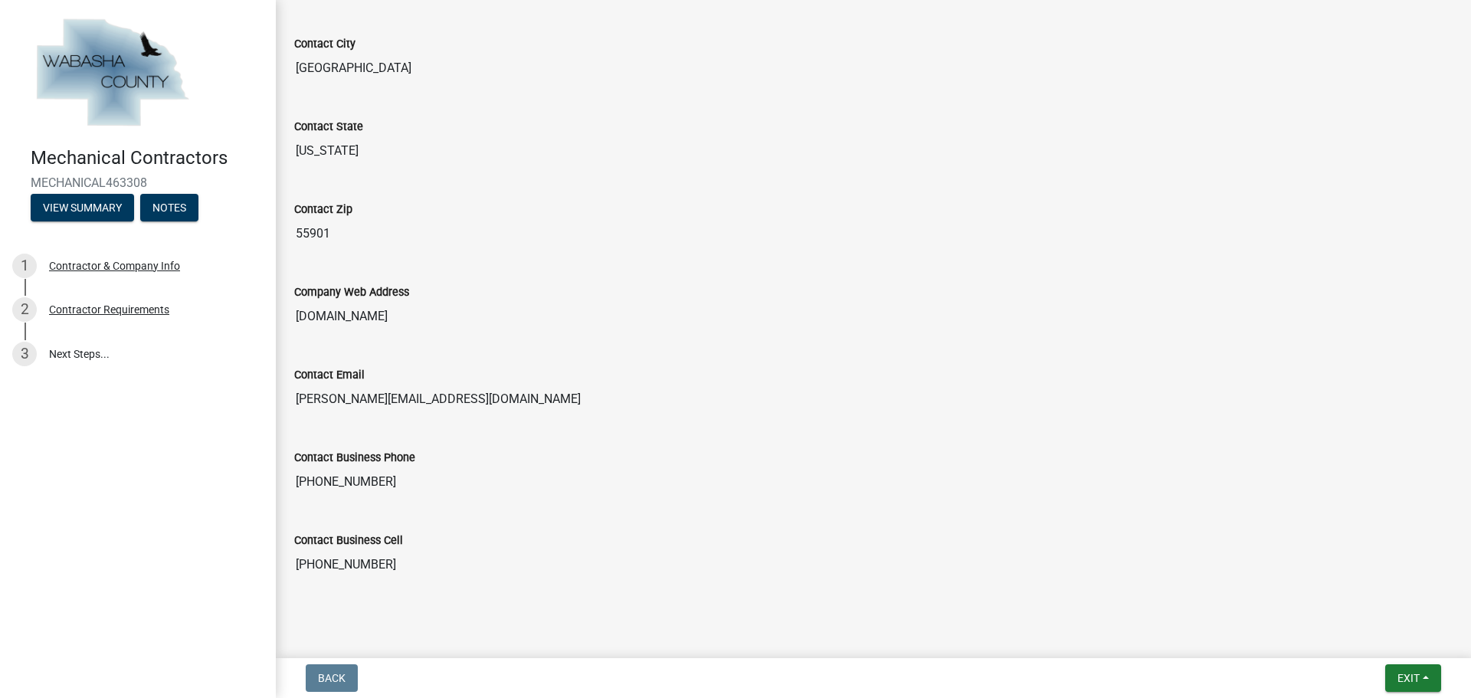
scroll to position [746, 0]
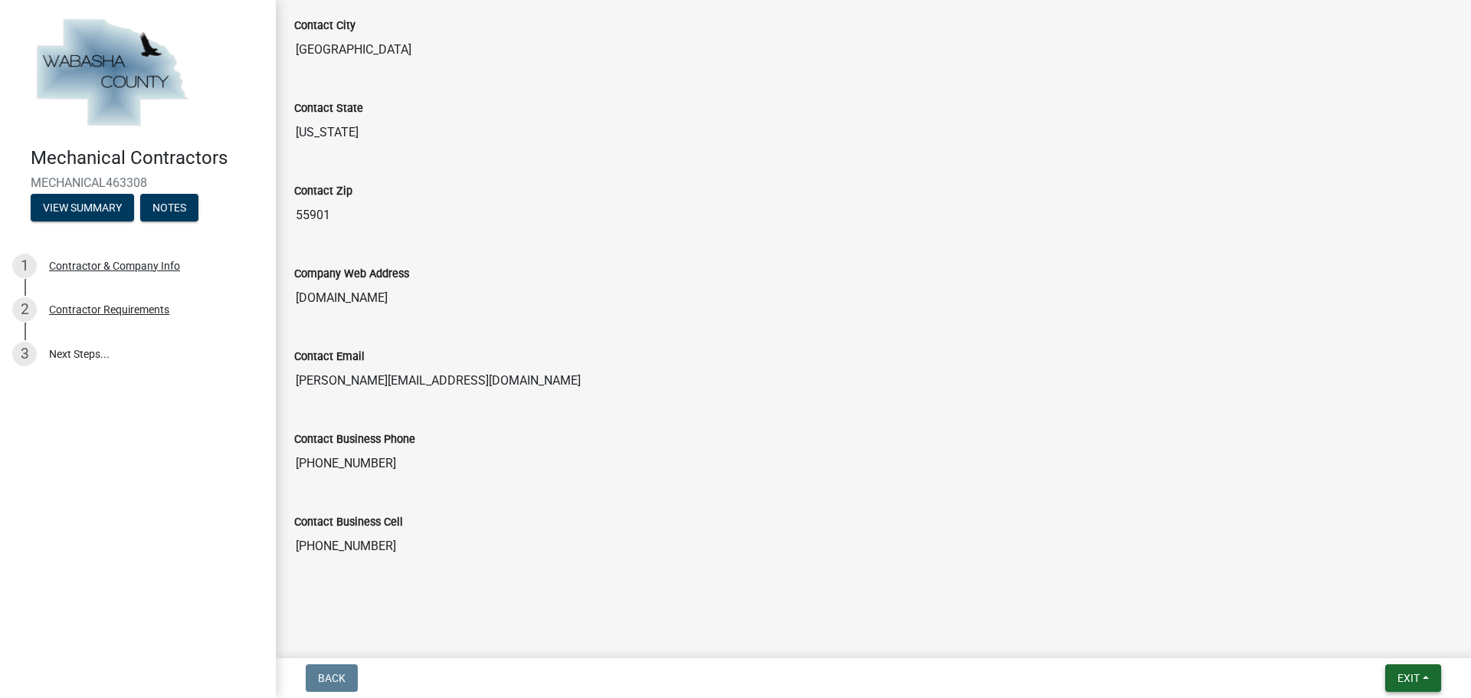
click at [1416, 677] on span "Exit" at bounding box center [1409, 678] width 22 height 12
click at [1364, 633] on button "Save & Exit" at bounding box center [1380, 638] width 123 height 37
